Goal: Book appointment/travel/reservation

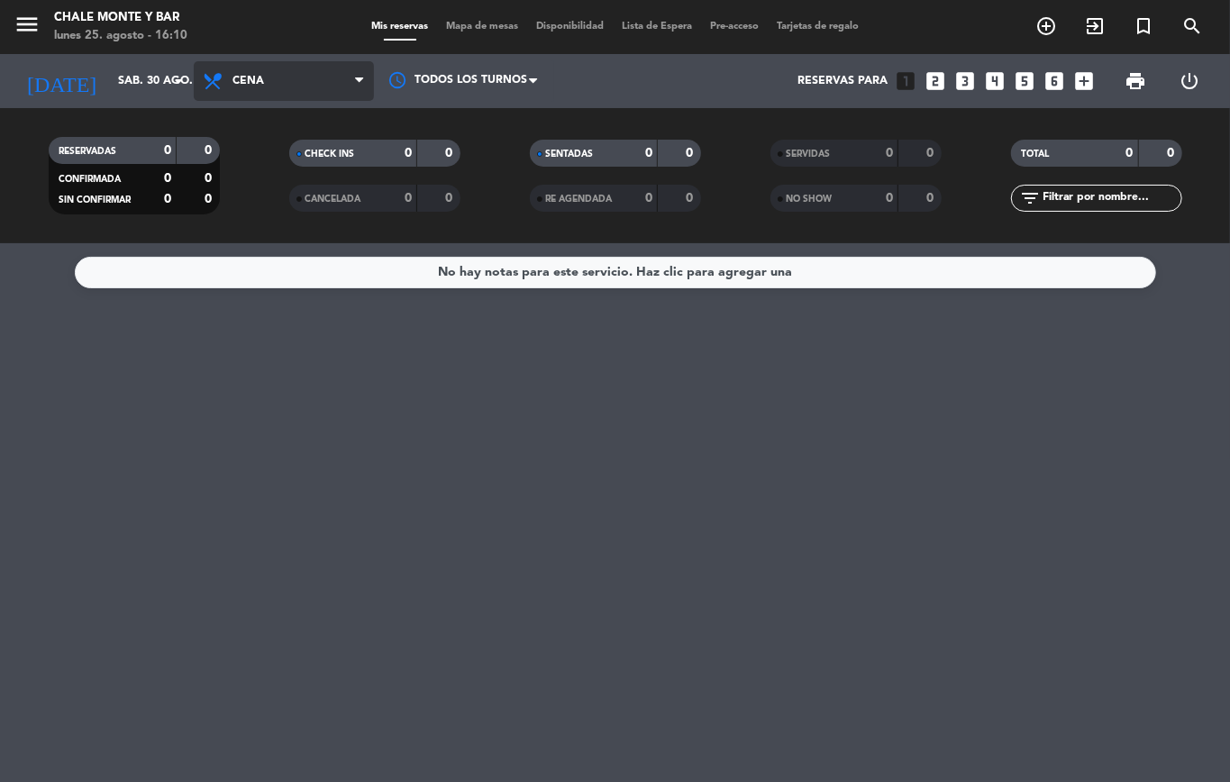
click at [238, 72] on span "Cena" at bounding box center [284, 81] width 180 height 40
click at [240, 72] on span "Cena" at bounding box center [284, 81] width 180 height 40
click at [253, 72] on span "Cena" at bounding box center [284, 81] width 180 height 40
click at [254, 70] on span "Cena" at bounding box center [284, 81] width 180 height 40
click at [182, 87] on icon "arrow_drop_down" at bounding box center [179, 81] width 22 height 22
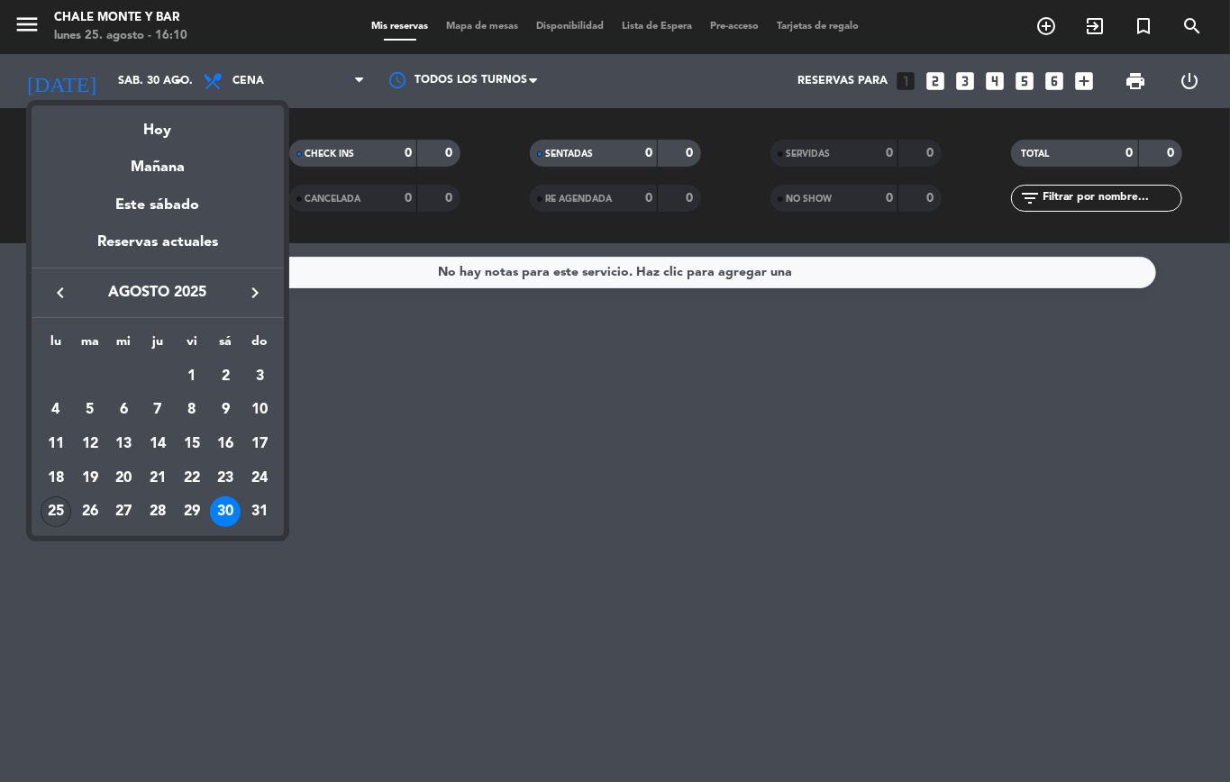
click at [49, 514] on div "25" at bounding box center [56, 512] width 31 height 31
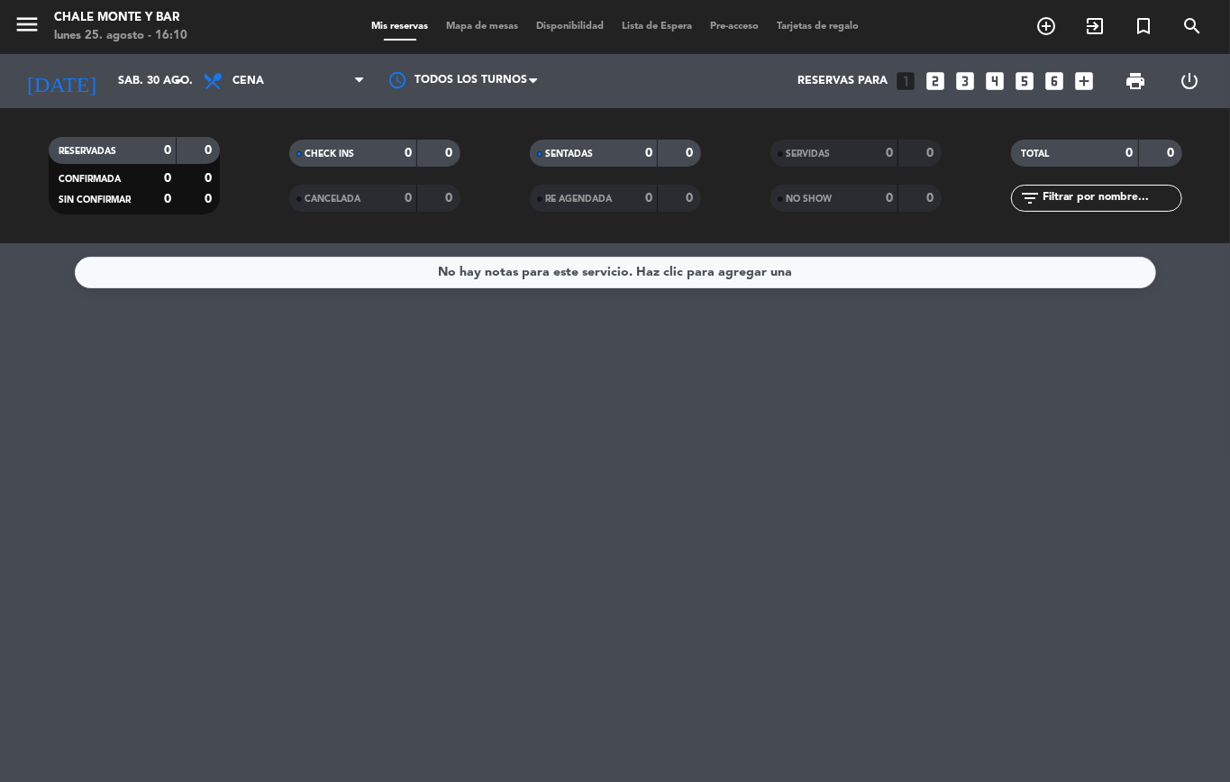
type input "lun. 25 ago."
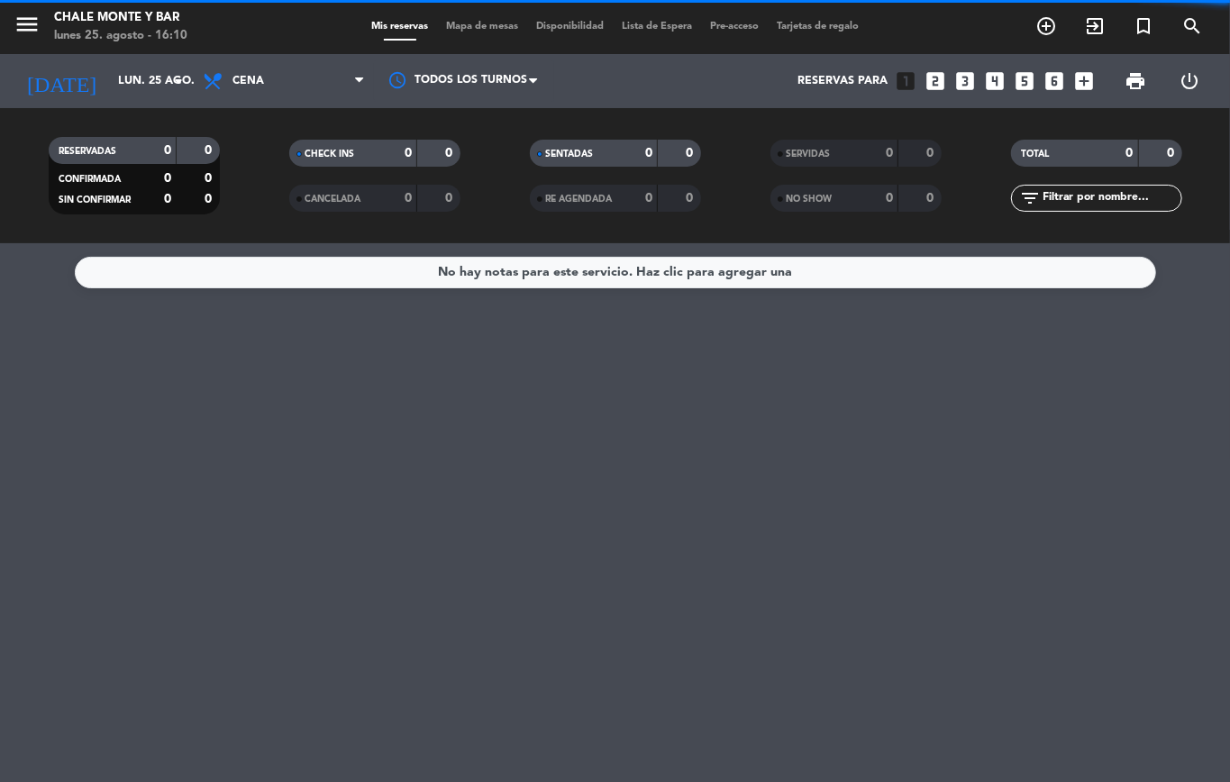
click at [282, 95] on span "Cena" at bounding box center [284, 81] width 180 height 40
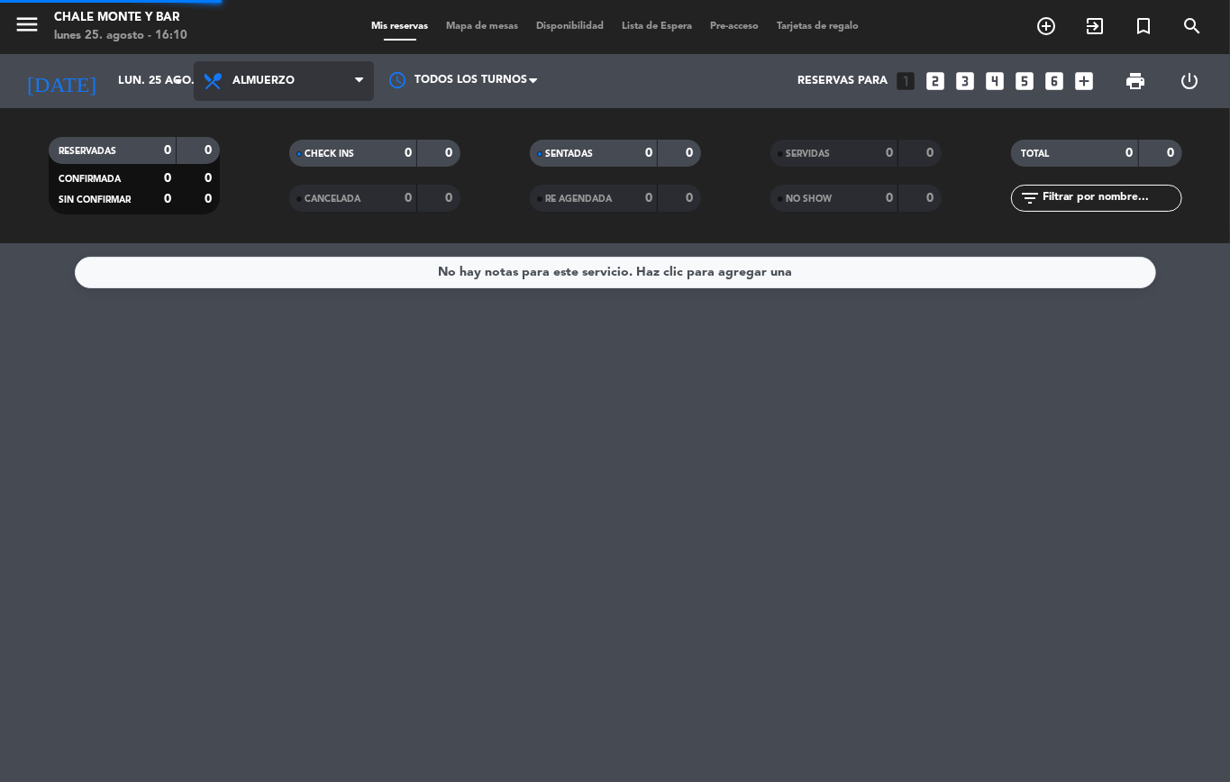
click at [288, 160] on div "menu Chale Monte y Bar [DATE] 25. agosto - 16:10 Mis reservas Mapa de mesas Dis…" at bounding box center [615, 121] width 1230 height 243
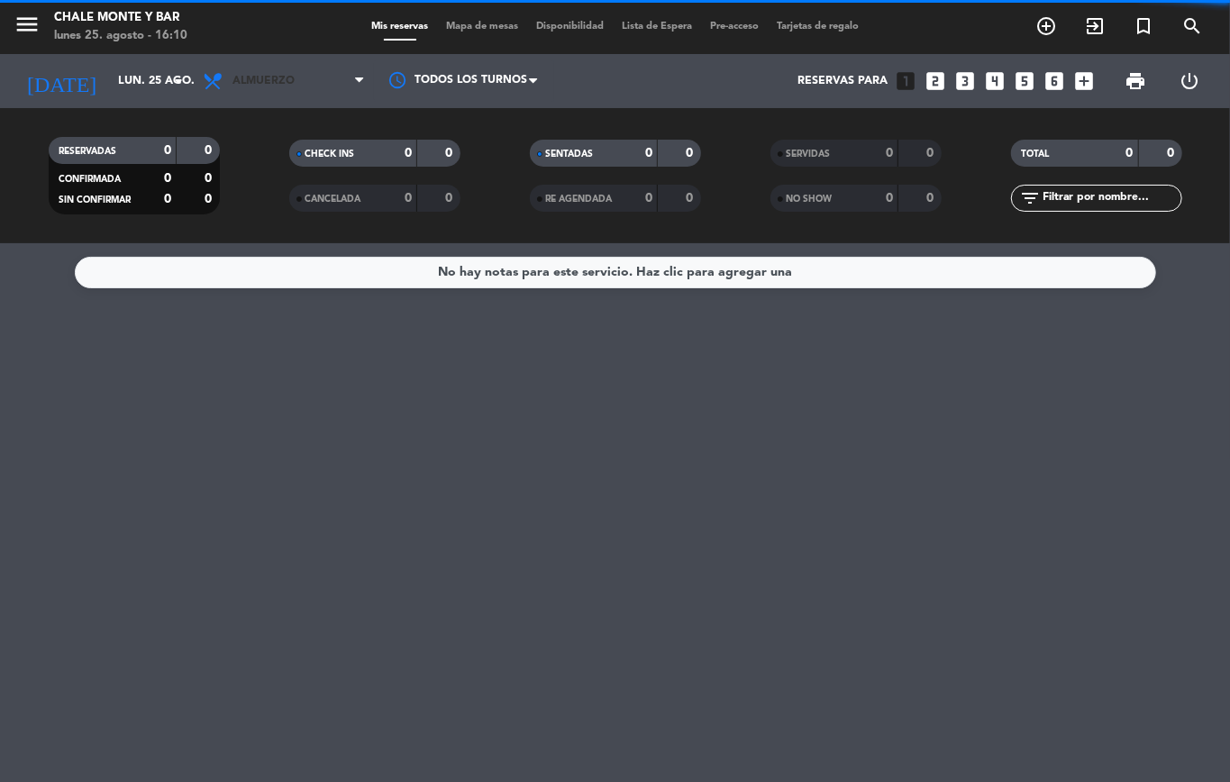
click at [283, 83] on span "Almuerzo" at bounding box center [264, 81] width 62 height 13
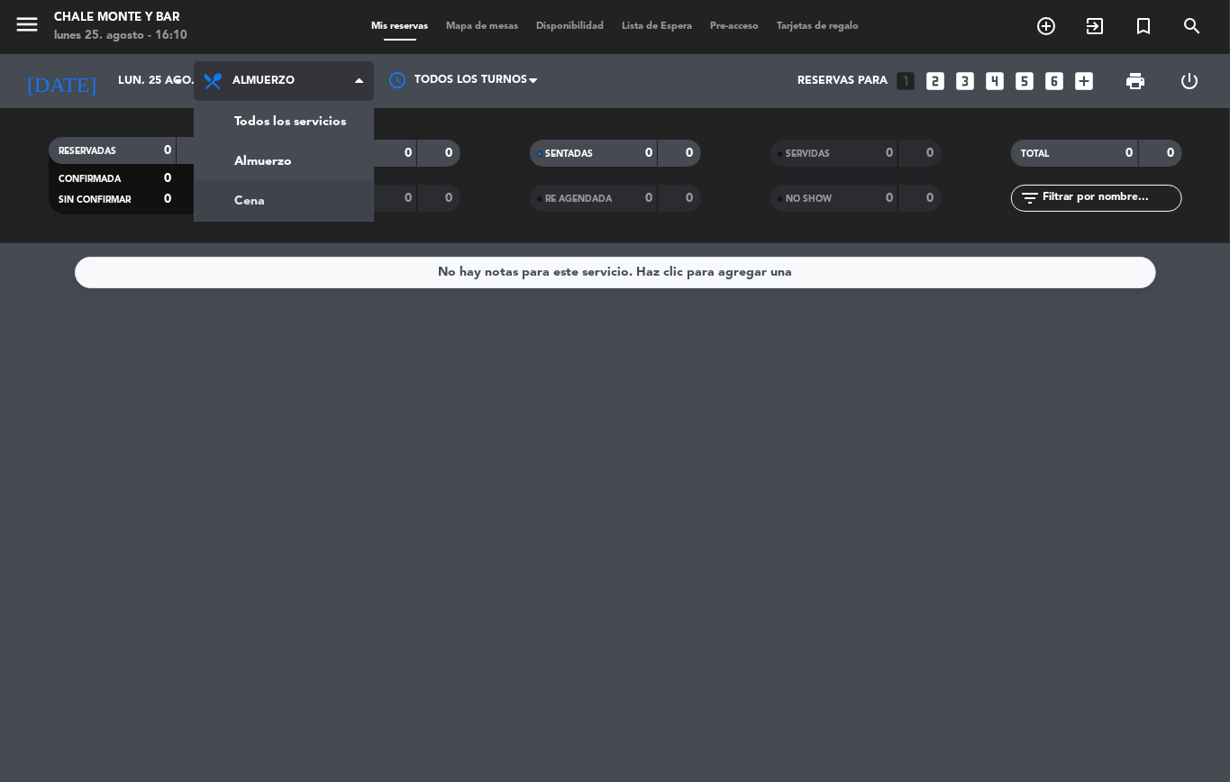
click at [272, 198] on div "menu Chale Monte y Bar [DATE] 25. agosto - 16:10 Mis reservas Mapa de mesas Dis…" at bounding box center [615, 121] width 1230 height 243
